Goal: Find contact information: Find contact information

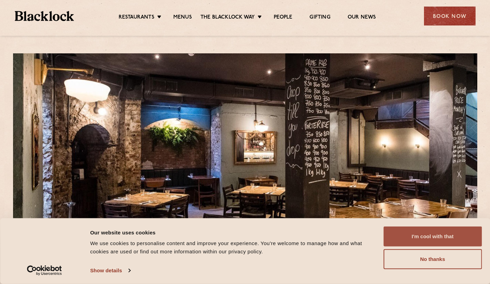
click at [434, 240] on button "I'm cool with that" at bounding box center [432, 236] width 98 height 20
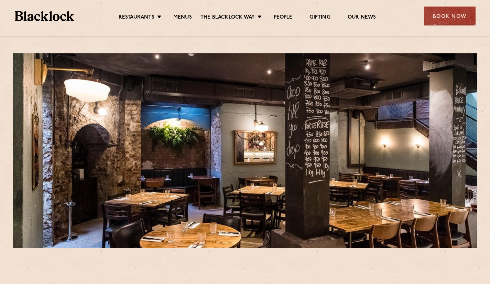
click at [168, 13] on ul "Restaurants [GEOGRAPHIC_DATA] [GEOGRAPHIC_DATA] [GEOGRAPHIC_DATA] [GEOGRAPHIC_D…" at bounding box center [247, 16] width 346 height 11
click at [178, 17] on link "Menus" at bounding box center [182, 18] width 19 height 8
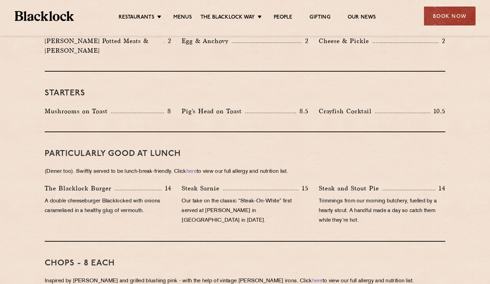
scroll to position [275, 0]
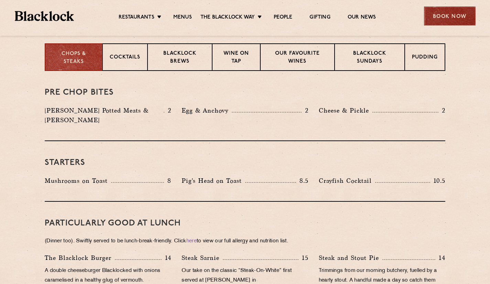
click at [443, 14] on div "Book Now" at bounding box center [450, 16] width 52 height 19
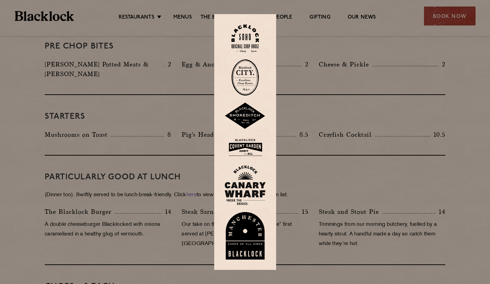
scroll to position [309, 0]
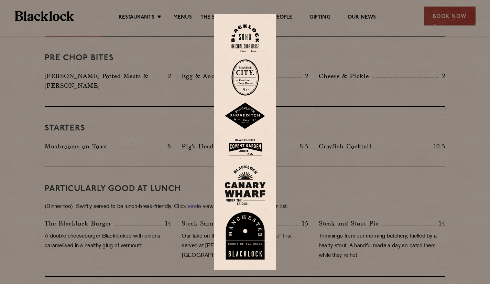
click at [247, 71] on img at bounding box center [244, 77] width 27 height 36
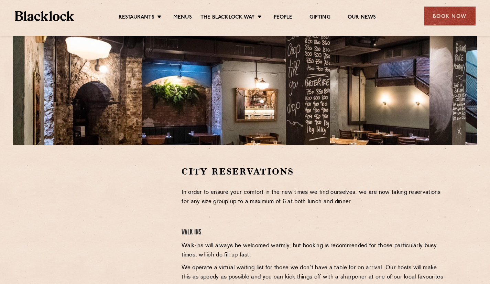
scroll to position [172, 0]
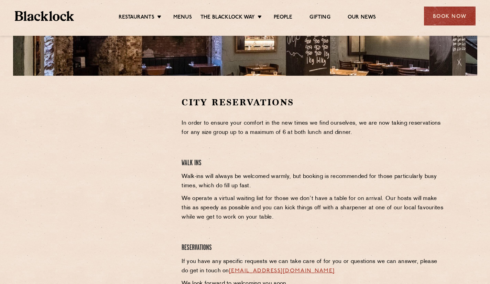
click at [90, 207] on div at bounding box center [108, 200] width 137 height 208
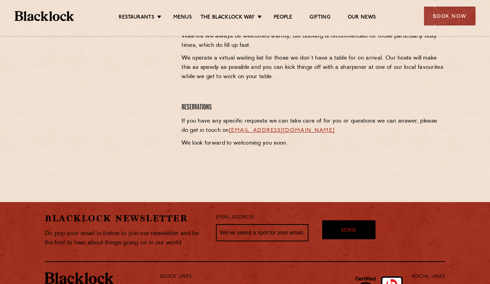
scroll to position [379, 0]
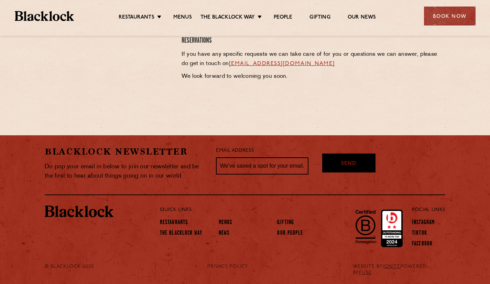
click at [177, 218] on li "Restaurants" at bounding box center [186, 223] width 53 height 11
click at [174, 221] on link "Restaurants" at bounding box center [174, 223] width 28 height 8
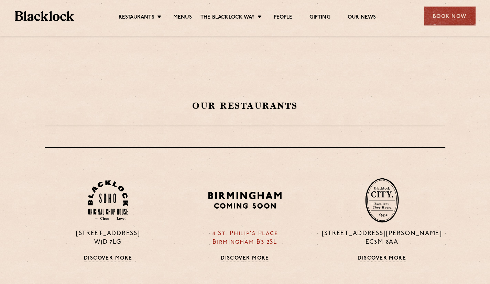
scroll to position [241, 0]
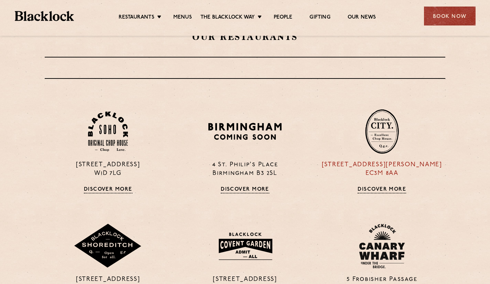
drag, startPoint x: 403, startPoint y: 172, endPoint x: 345, endPoint y: 166, distance: 58.3
click at [345, 166] on p "13 Philpot Lane EC3M 8AA" at bounding box center [382, 169] width 126 height 17
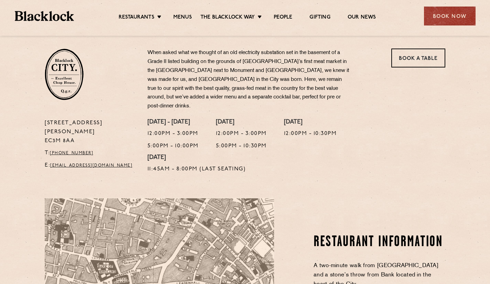
scroll to position [137, 0]
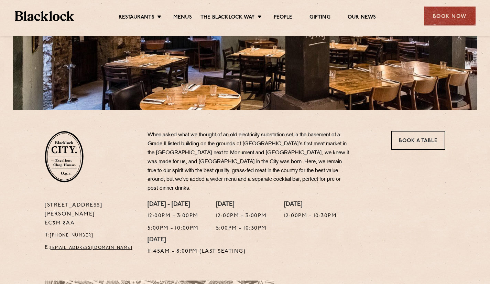
drag, startPoint x: 56, startPoint y: 201, endPoint x: 43, endPoint y: 197, distance: 13.2
click at [43, 201] on div "[STREET_ADDRESS][PERSON_NAME] T: [PHONE_NUMBER] E: [EMAIL_ADDRESS][DOMAIN_NAME]" at bounding box center [91, 230] width 103 height 58
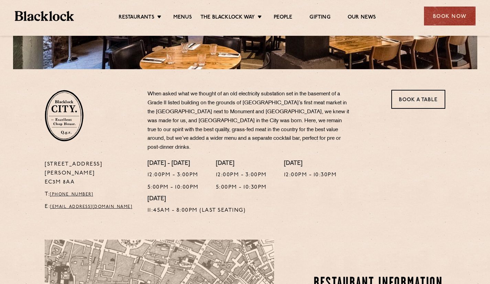
scroll to position [69, 0]
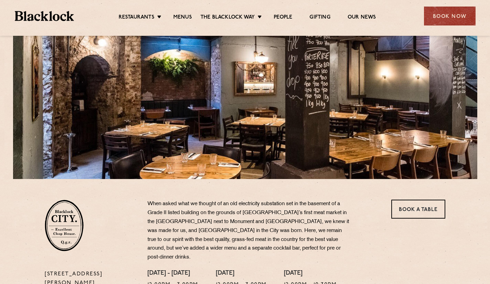
click at [100, 206] on div "[STREET_ADDRESS][PERSON_NAME] T: [PHONE_NUMBER] E: [EMAIL_ADDRESS][DOMAIN_NAME]" at bounding box center [91, 234] width 103 height 70
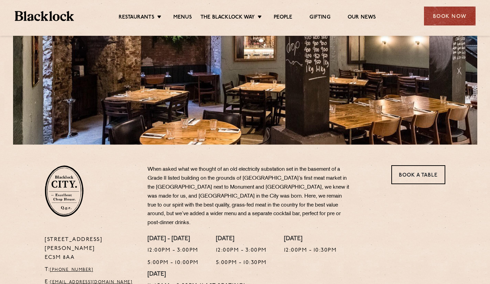
scroll to position [137, 0]
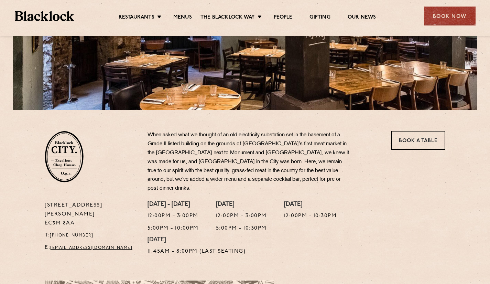
click at [100, 0] on html "Restaurants The [PERSON_NAME] Way Menus News Gifting Our People Restaurants [GE…" at bounding box center [245, 287] width 490 height 848
